Goal: Task Accomplishment & Management: Manage account settings

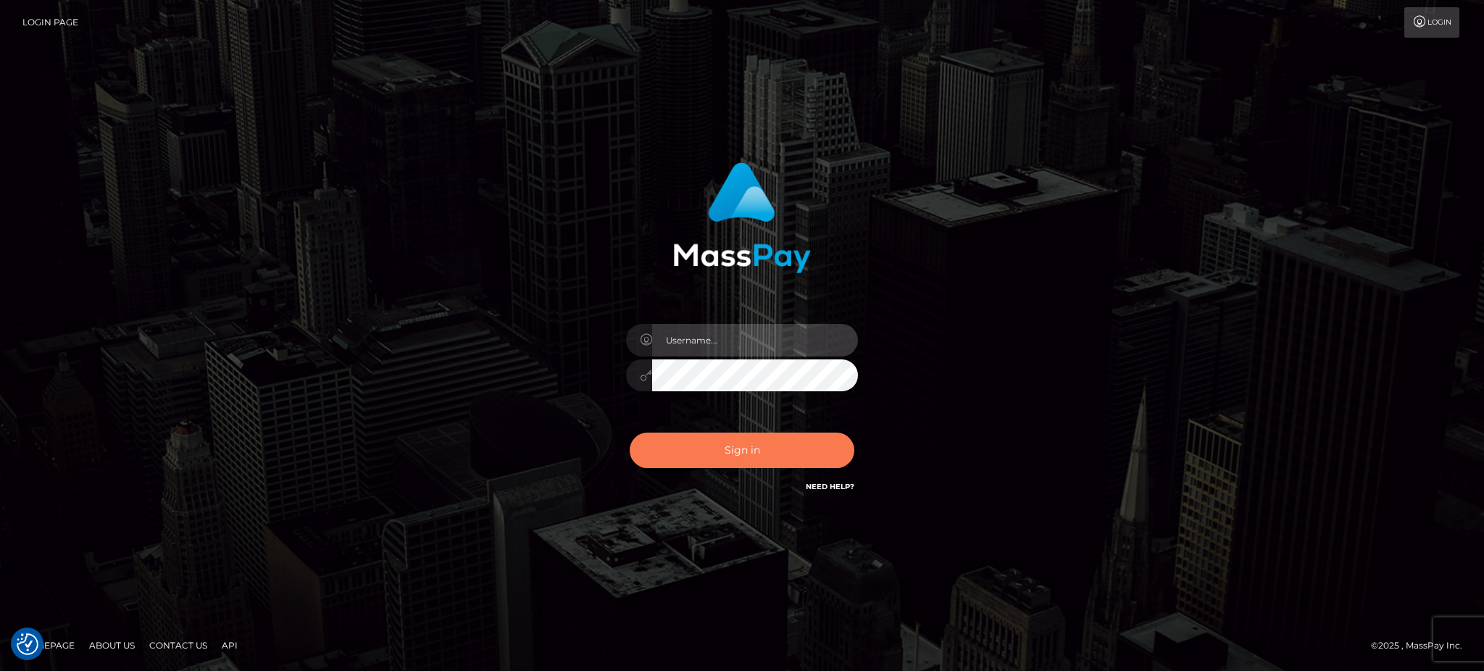
type input "Arjhon.megabonanza"
click at [693, 460] on button "Sign in" at bounding box center [742, 451] width 225 height 36
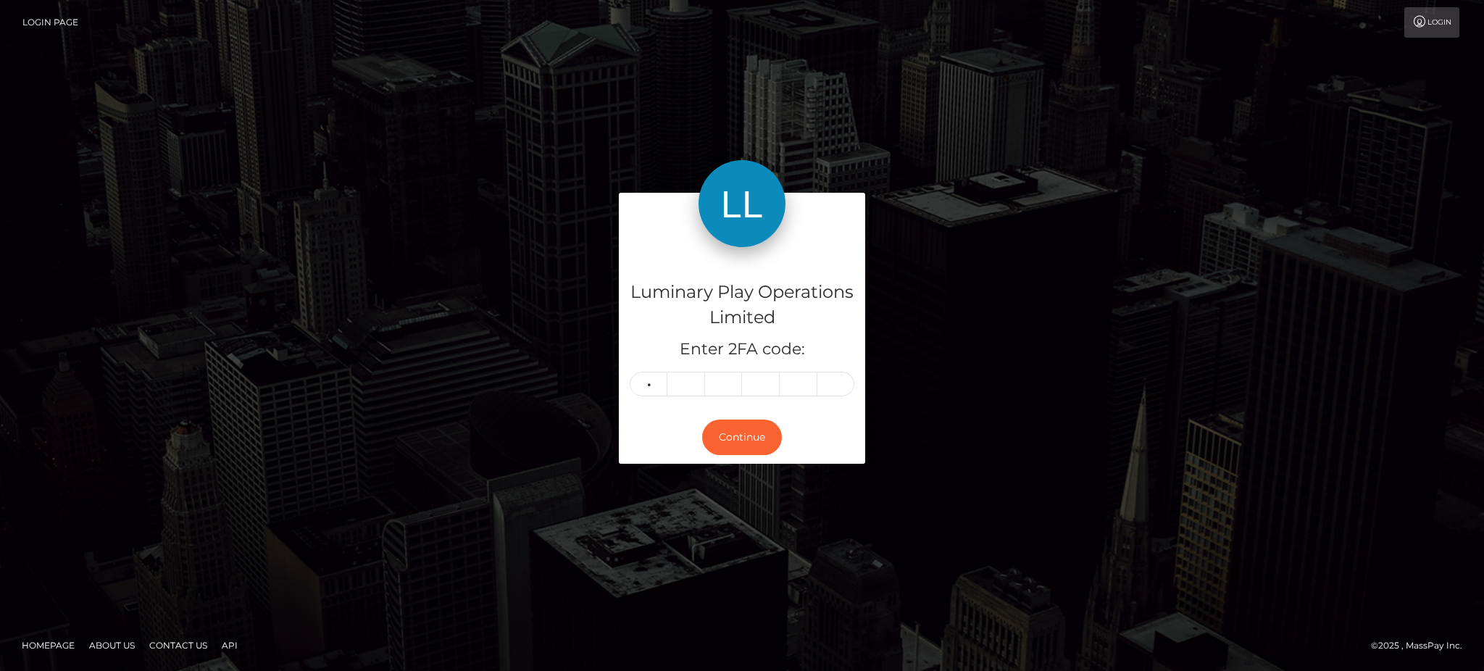
type input "2"
type input "9"
type input "2"
type input "0"
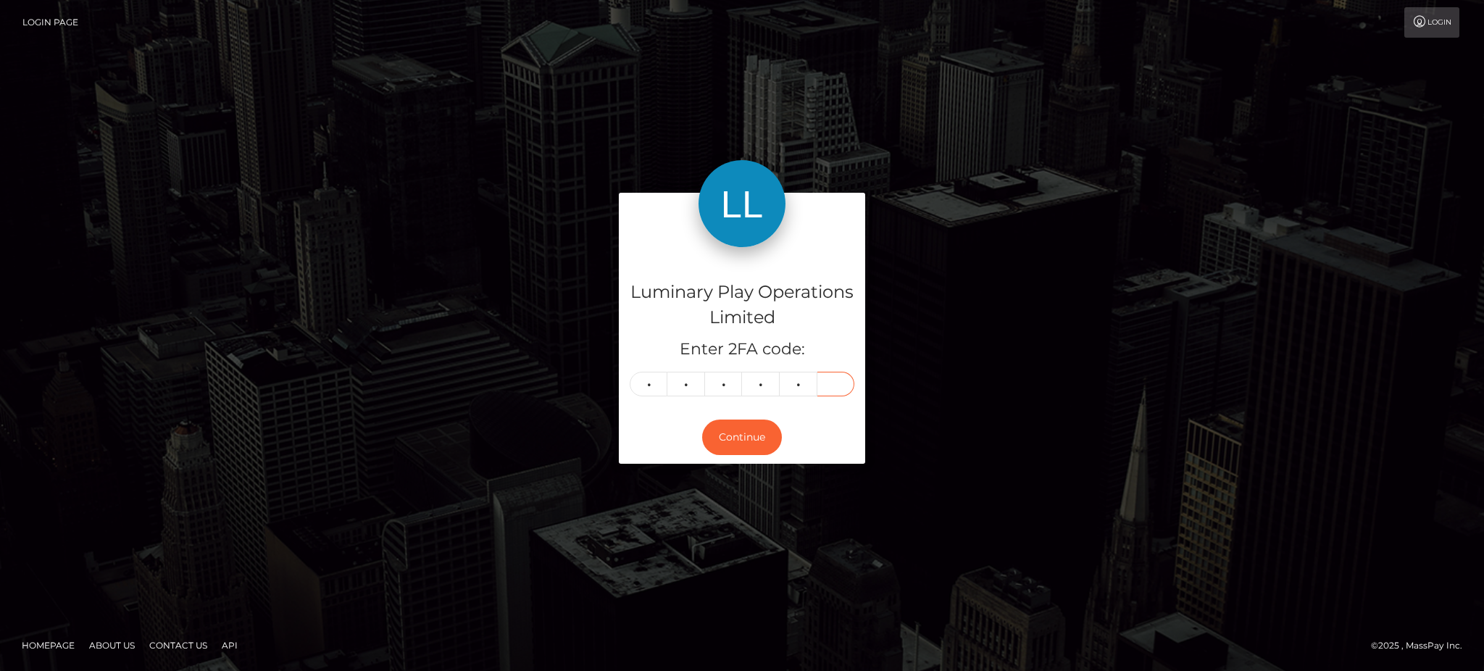
type input "2"
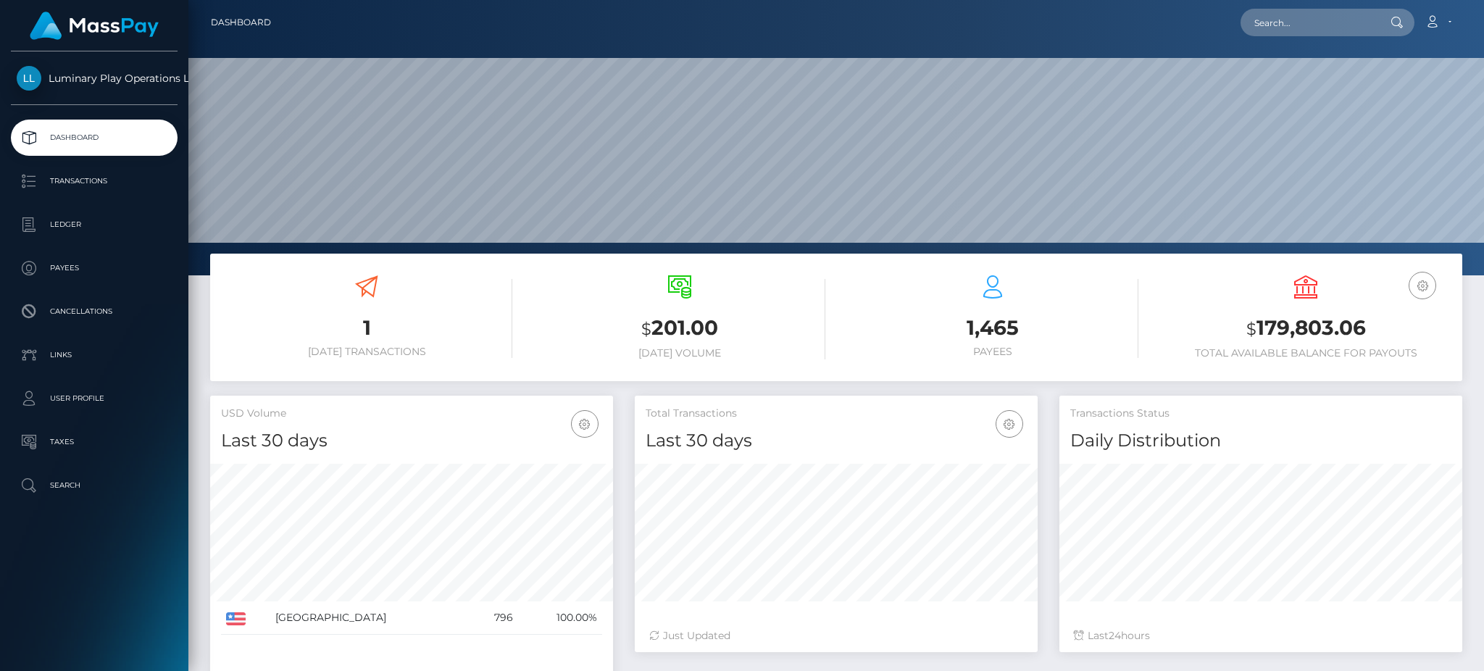
scroll to position [257, 402]
click at [1247, 296] on div "USD Balance $ 179,803.06 Total Available Balance for Payouts" at bounding box center [1305, 317] width 291 height 84
